Goal: Information Seeking & Learning: Learn about a topic

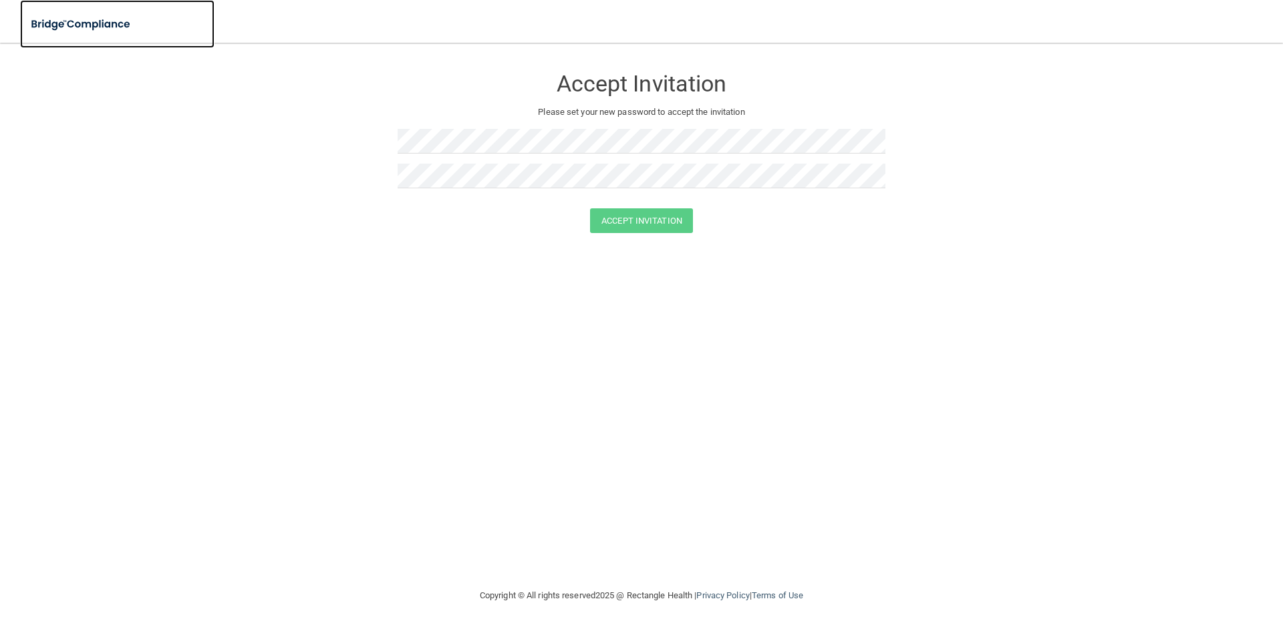
click at [79, 32] on img at bounding box center [81, 24] width 123 height 27
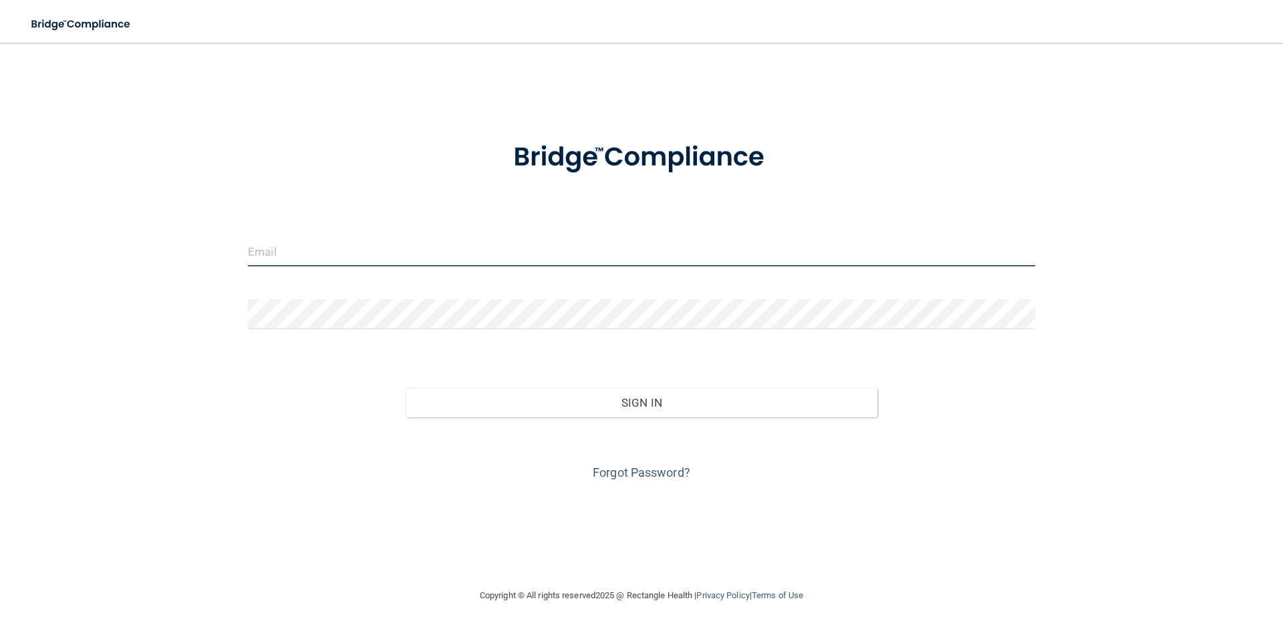
drag, startPoint x: 510, startPoint y: 262, endPoint x: 908, endPoint y: 219, distance: 400.4
click at [510, 262] on input "email" at bounding box center [641, 251] width 787 height 30
type input "[EMAIL_ADDRESS][DOMAIN_NAME]"
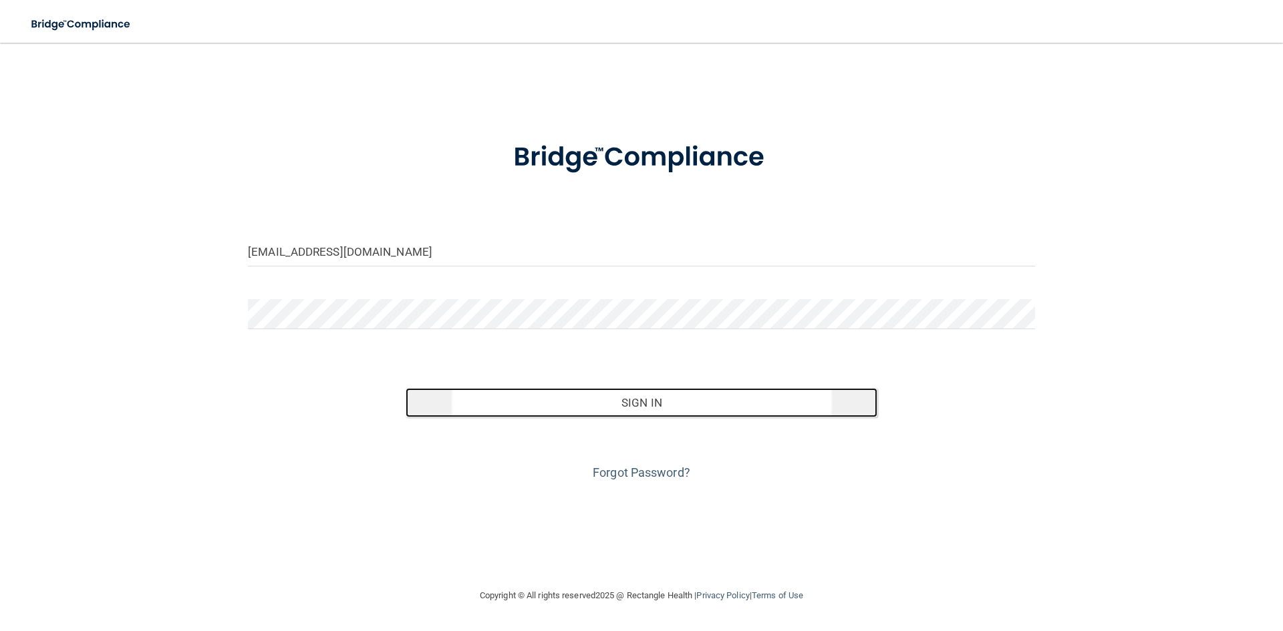
click at [609, 399] on button "Sign In" at bounding box center [641, 402] width 472 height 29
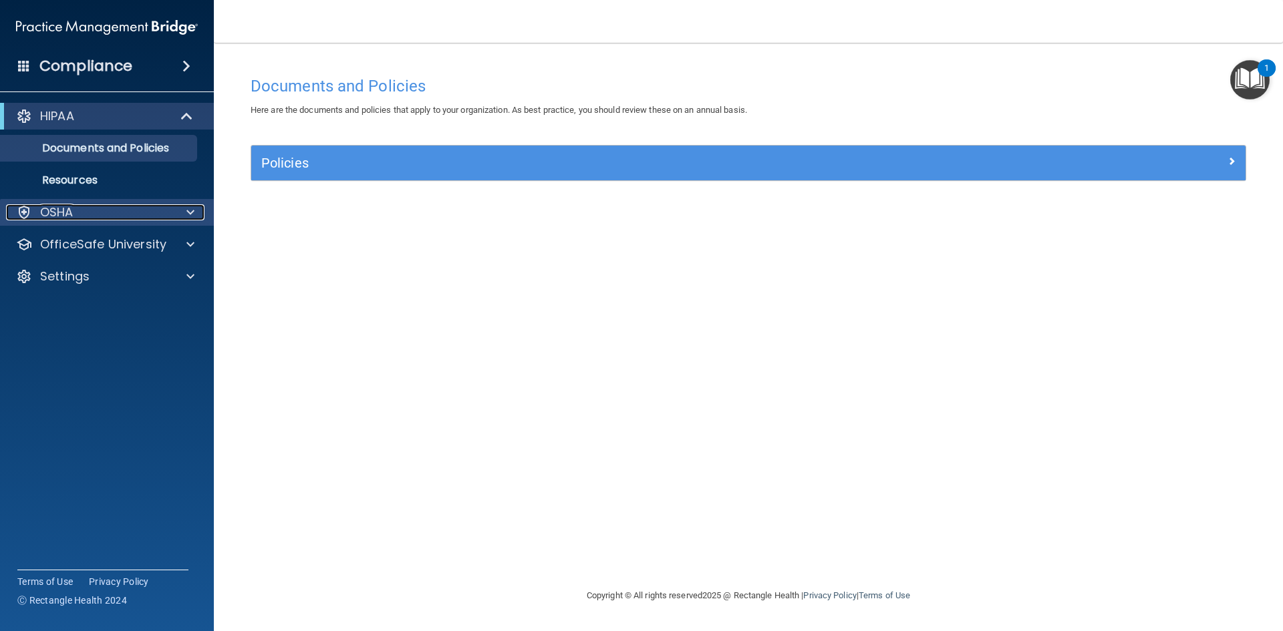
click at [92, 209] on div "OSHA" at bounding box center [89, 212] width 166 height 16
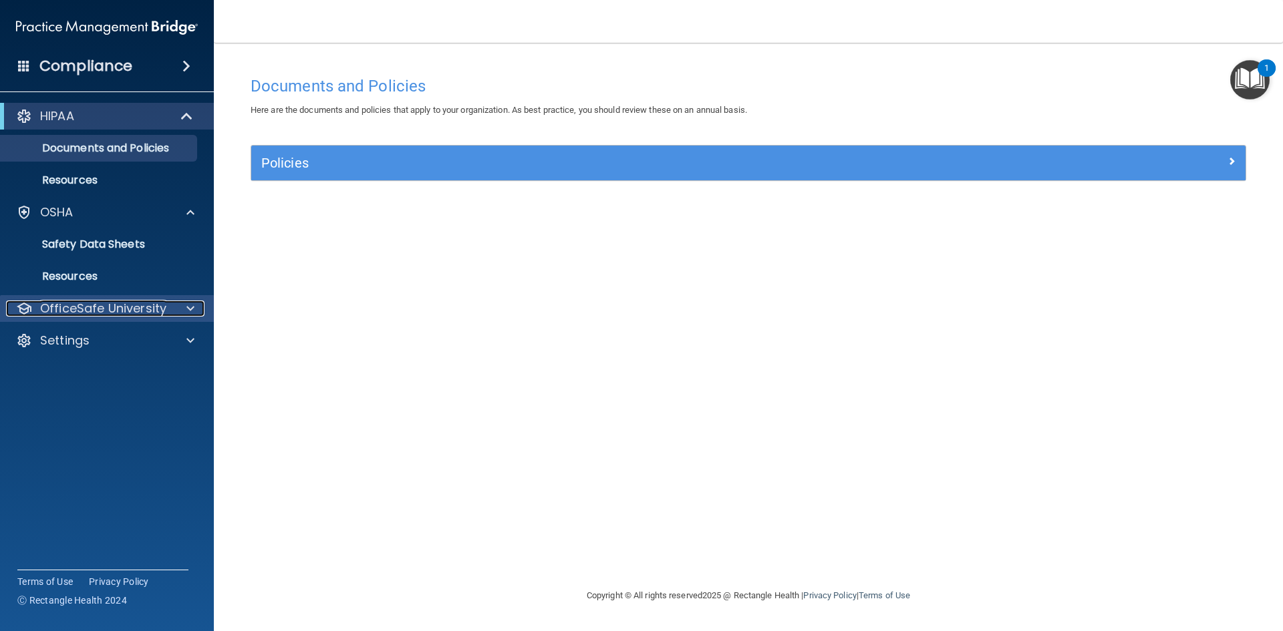
click at [84, 311] on p "OfficeSafe University" at bounding box center [103, 309] width 126 height 16
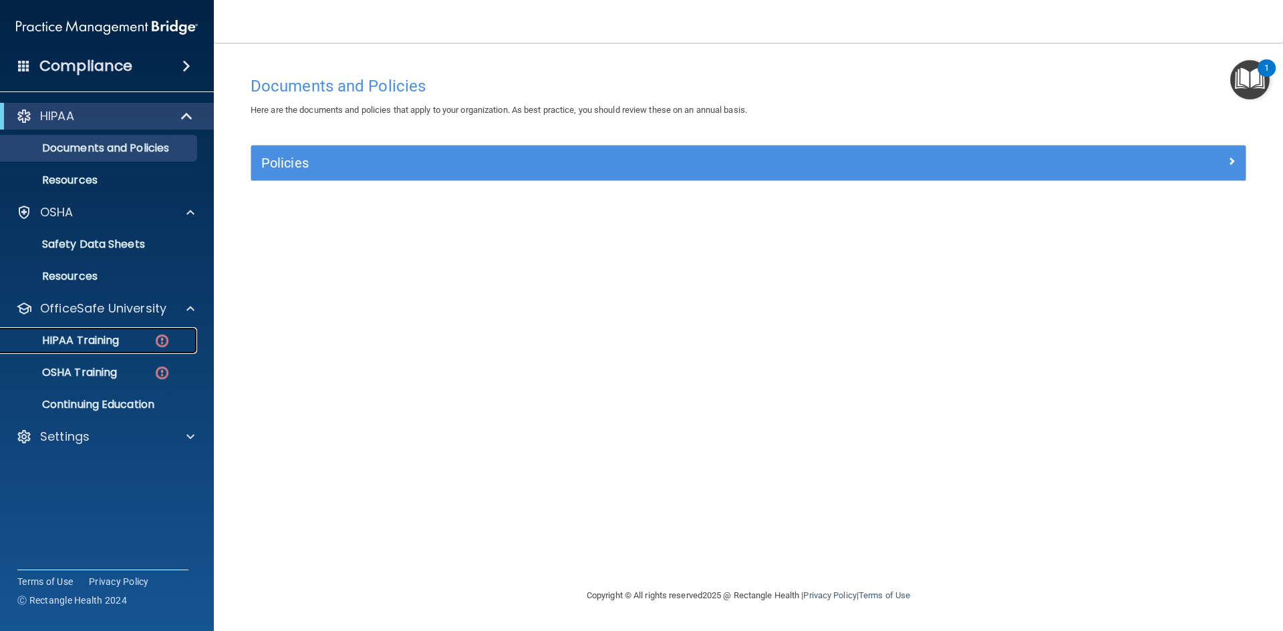
click at [96, 339] on p "HIPAA Training" at bounding box center [64, 340] width 110 height 13
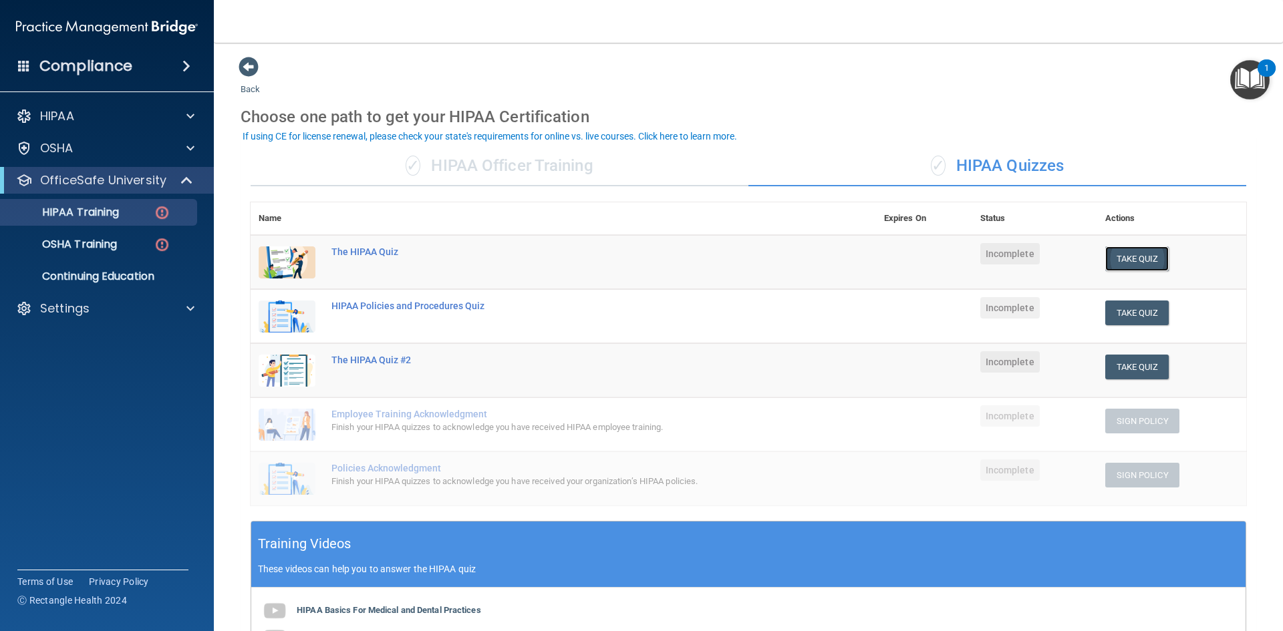
click at [1132, 254] on button "Take Quiz" at bounding box center [1137, 258] width 64 height 25
click at [102, 248] on p "OSHA Training" at bounding box center [63, 244] width 108 height 13
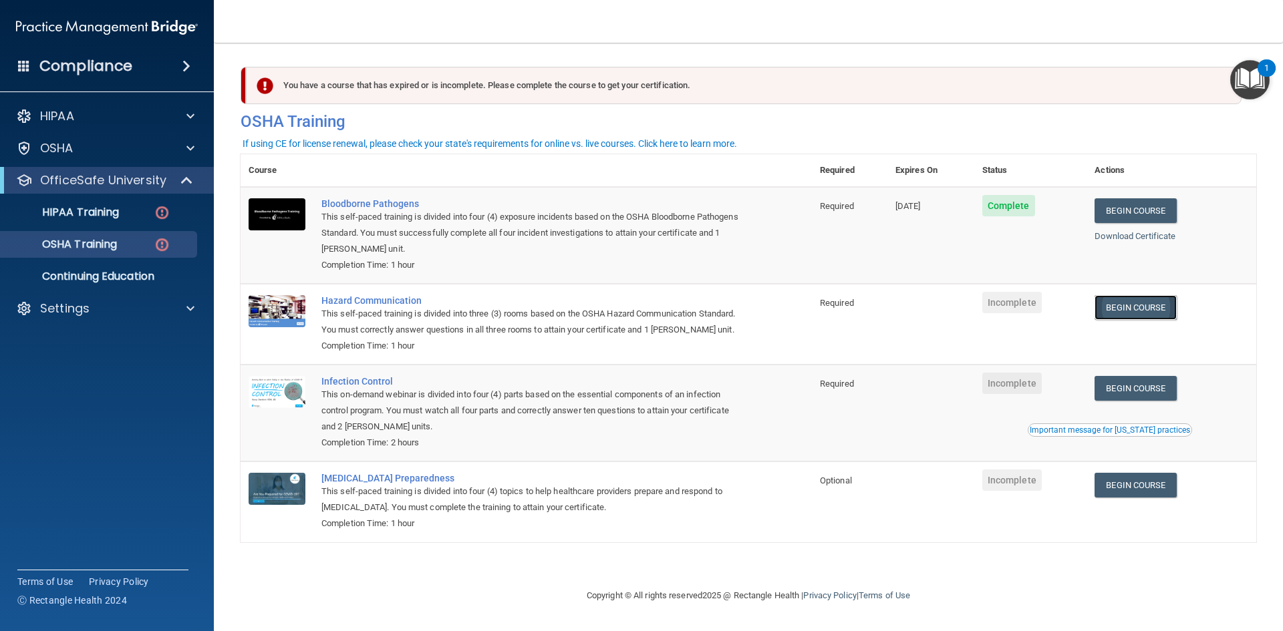
click at [1126, 309] on link "Begin Course" at bounding box center [1134, 307] width 81 height 25
